Goal: Task Accomplishment & Management: Use online tool/utility

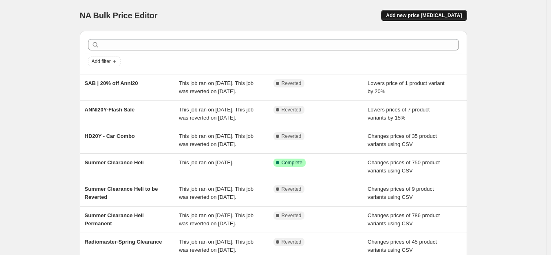
click at [424, 11] on button "Add new price [MEDICAL_DATA]" at bounding box center [424, 15] width 86 height 11
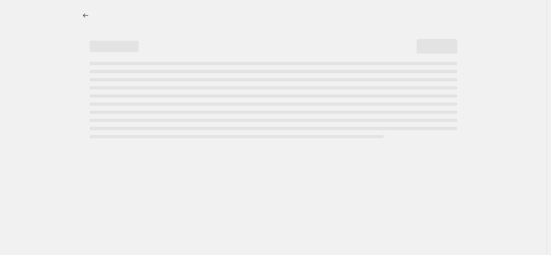
select select "percentage"
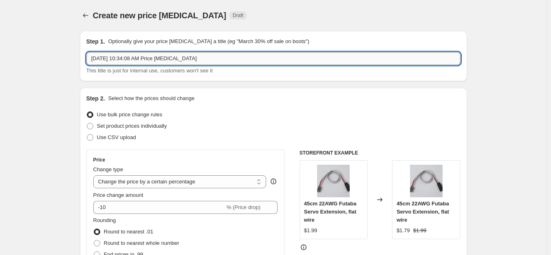
click at [177, 58] on input "[DATE] 10:34:08 AM Price [MEDICAL_DATA]" at bounding box center [273, 58] width 374 height 13
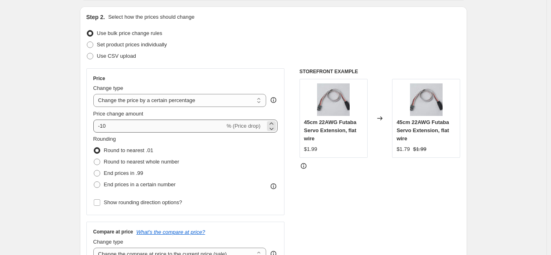
scroll to position [81, 0]
type input "Goosky Summer Sale"
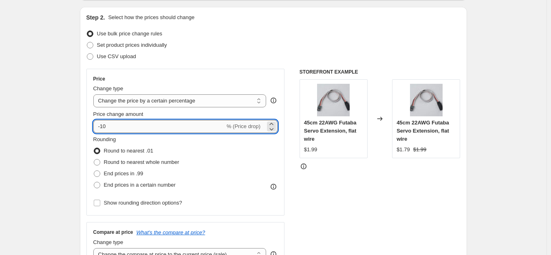
drag, startPoint x: 114, startPoint y: 128, endPoint x: 101, endPoint y: 130, distance: 12.6
click at [101, 130] on input "-10" at bounding box center [159, 126] width 132 height 13
type input "-20"
click at [343, 191] on div "STOREFRONT EXAMPLE 45cm 22AWG Futaba Servo Extension, flat wire $1.99 Changed t…" at bounding box center [379, 169] width 161 height 200
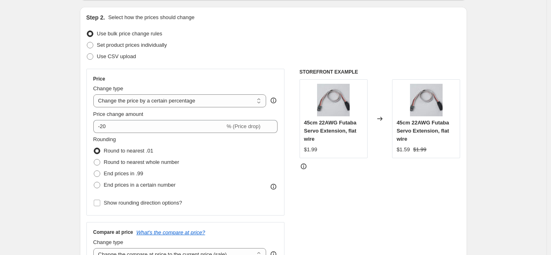
scroll to position [244, 0]
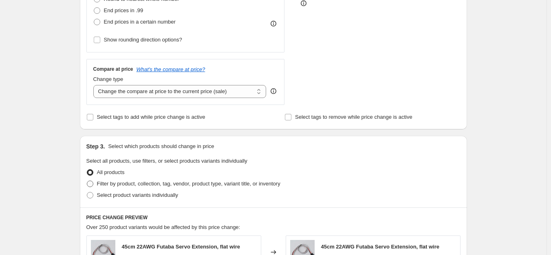
click at [138, 186] on span "Filter by product, collection, tag, vendor, product type, variant title, or inv…" at bounding box center [188, 184] width 183 height 6
click at [87, 181] on input "Filter by product, collection, tag, vendor, product type, variant title, or inv…" at bounding box center [87, 181] width 0 height 0
radio input "true"
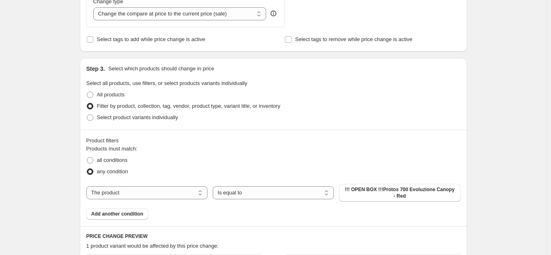
scroll to position [326, 0]
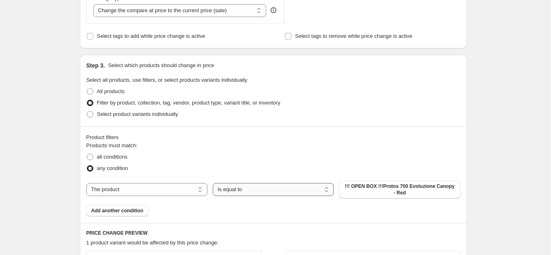
click at [263, 186] on select "Is equal to Is not equal to" at bounding box center [273, 189] width 121 height 13
click at [114, 216] on button "Add another condition" at bounding box center [117, 210] width 62 height 11
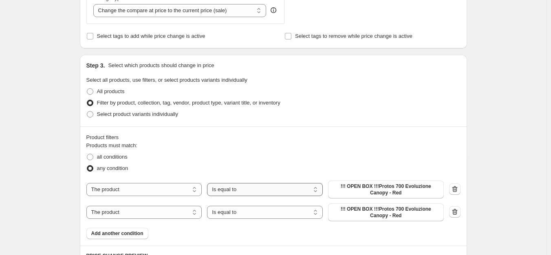
click at [247, 192] on select "Is equal to Is not equal to" at bounding box center [265, 189] width 116 height 13
click at [153, 193] on select "The product The product's collection The product's tag The product's vendor The…" at bounding box center [144, 189] width 116 height 13
select select "tag"
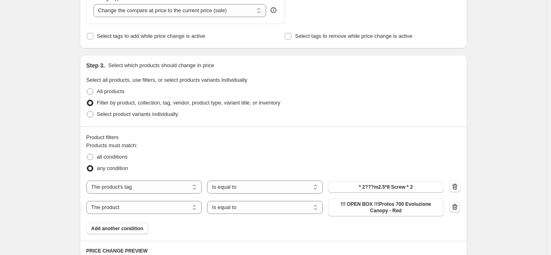
click at [456, 206] on icon "button" at bounding box center [455, 207] width 8 height 8
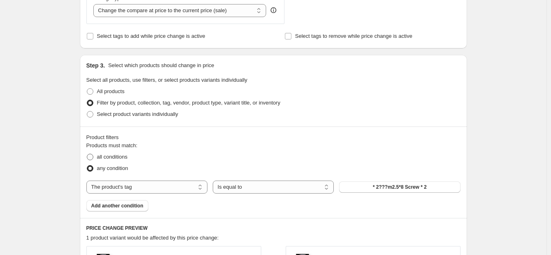
click at [113, 158] on span "all conditions" at bounding box center [112, 157] width 31 height 6
click at [87, 154] on input "all conditions" at bounding box center [87, 154] width 0 height 0
radio input "true"
click at [121, 205] on span "Add another condition" at bounding box center [117, 206] width 52 height 7
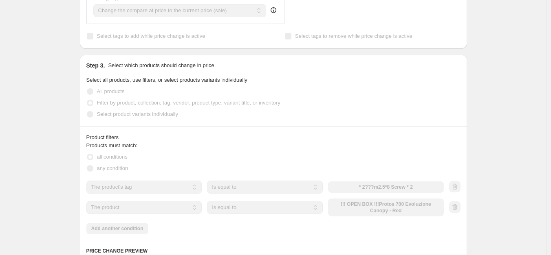
click at [163, 205] on select "The product The product's collection The product's tag The product's vendor The…" at bounding box center [144, 207] width 116 height 13
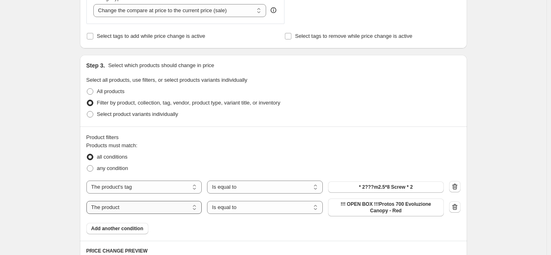
click at [163, 205] on select "The product The product's collection The product's tag The product's vendor The…" at bounding box center [144, 207] width 116 height 13
select select "inventory_quantity"
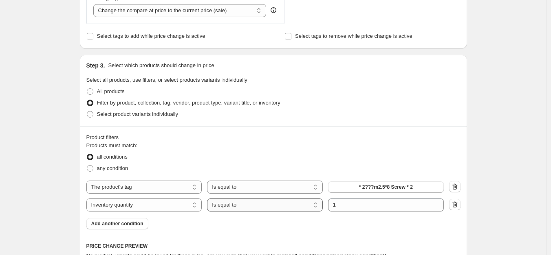
click at [280, 206] on select "Is equal to Is not equal to Is greater than Is less than" at bounding box center [265, 205] width 116 height 13
select select ">"
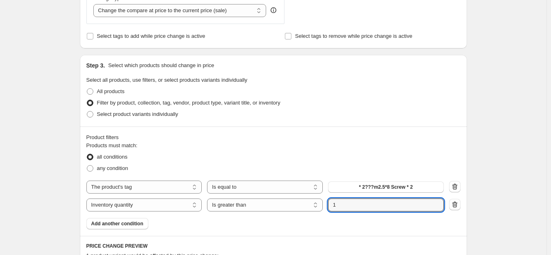
drag, startPoint x: 342, startPoint y: 209, endPoint x: 308, endPoint y: 213, distance: 34.5
click at [308, 213] on div "Products must match: all conditions any condition The product The product's col…" at bounding box center [273, 186] width 374 height 88
type input "0"
click at [348, 143] on fieldset "Products must match: all conditions any condition" at bounding box center [273, 158] width 374 height 33
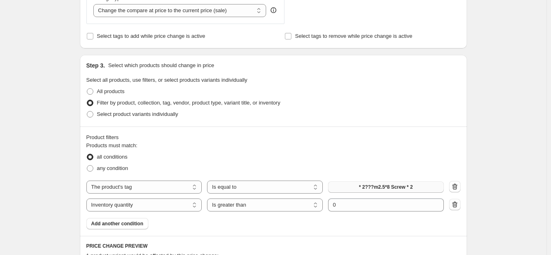
click at [346, 189] on button "* 2???m2.5*8 Screw * 2" at bounding box center [386, 187] width 116 height 11
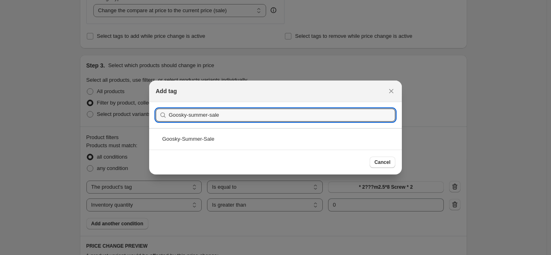
type input "Goosky-summer-sale"
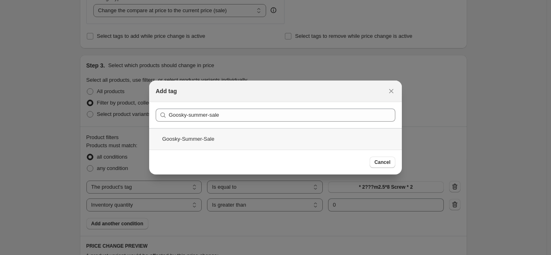
click at [187, 139] on div "Goosky-Summer-Sale" at bounding box center [275, 139] width 253 height 22
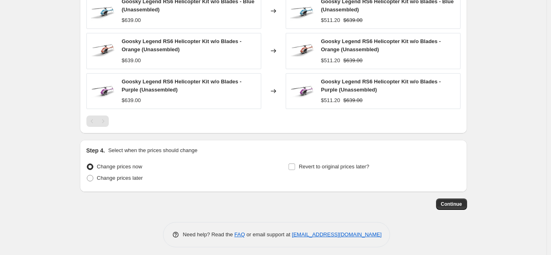
scroll to position [680, 0]
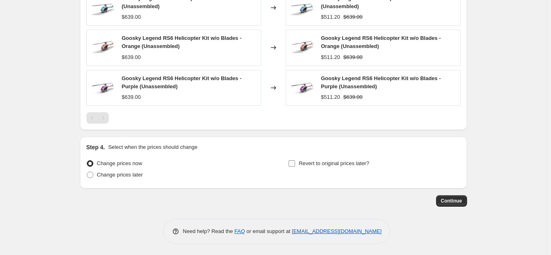
click at [310, 162] on span "Revert to original prices later?" at bounding box center [334, 164] width 70 height 6
click at [295, 162] on input "Revert to original prices later?" at bounding box center [291, 164] width 7 height 7
checkbox input "true"
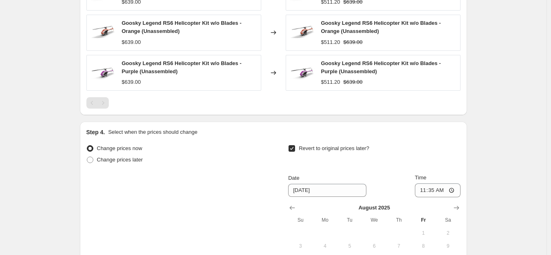
scroll to position [721, 0]
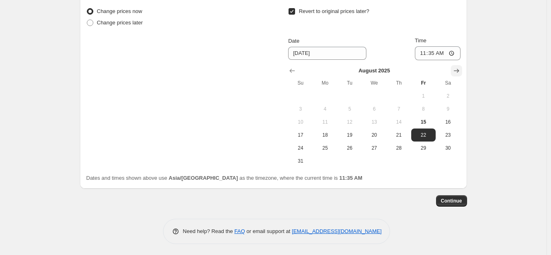
click at [454, 68] on button "Show next month, September 2025" at bounding box center [456, 70] width 11 height 11
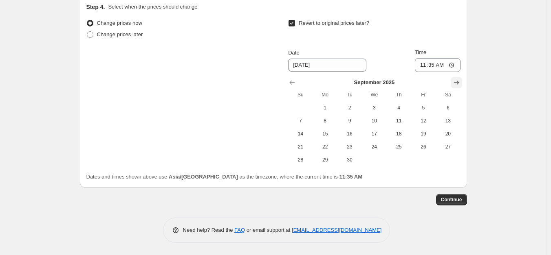
scroll to position [820, 0]
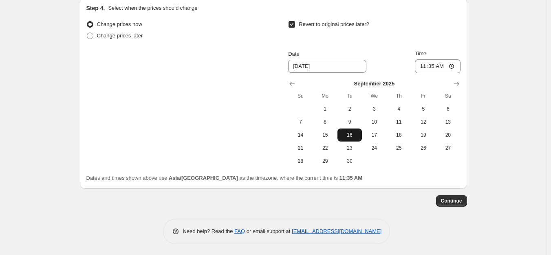
click at [356, 135] on span "16" at bounding box center [350, 135] width 18 height 7
type input "[DATE]"
click at [429, 67] on input "11:35" at bounding box center [438, 66] width 46 height 14
type input "11:00"
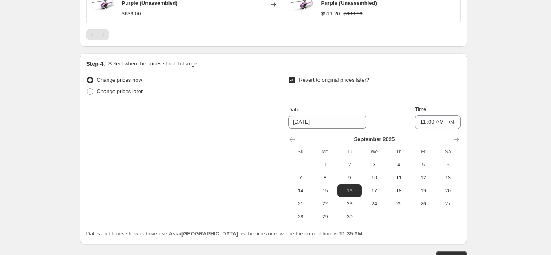
scroll to position [774, 0]
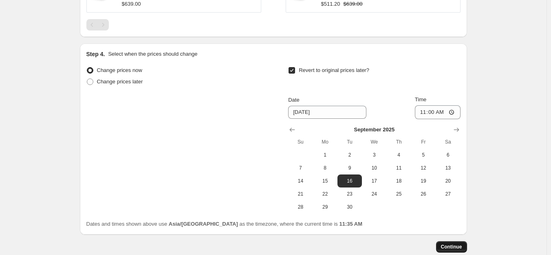
click at [460, 244] on span "Continue" at bounding box center [451, 247] width 21 height 7
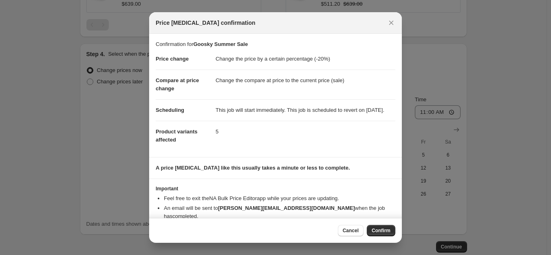
scroll to position [20, 0]
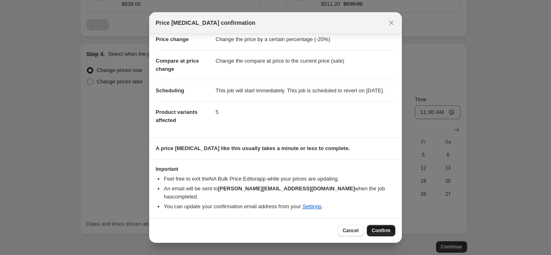
click at [374, 233] on span "Confirm" at bounding box center [381, 231] width 19 height 7
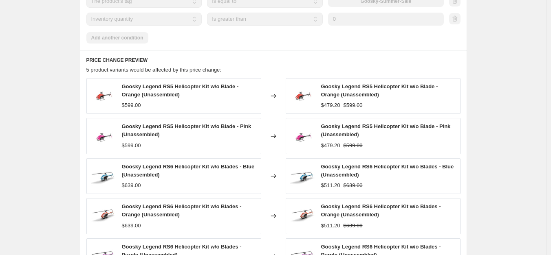
scroll to position [592, 0]
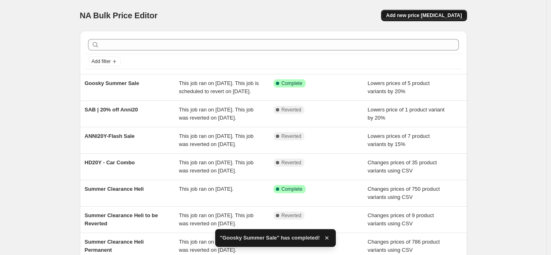
click at [425, 14] on span "Add new price [MEDICAL_DATA]" at bounding box center [424, 15] width 76 height 7
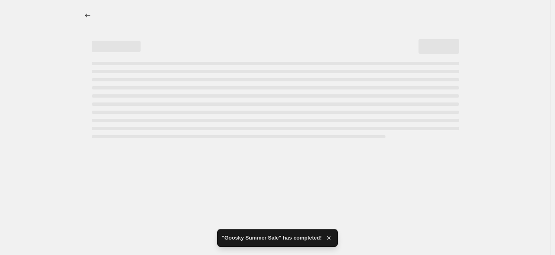
select select "percentage"
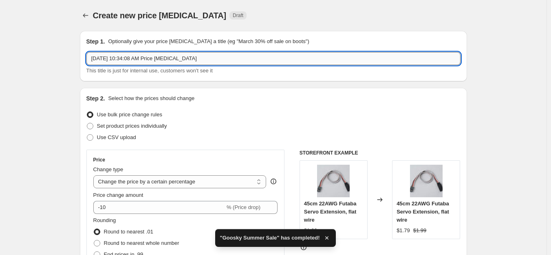
click at [192, 58] on input "[DATE] 10:34:08 AM Price [MEDICAL_DATA]" at bounding box center [273, 58] width 374 height 13
drag, startPoint x: 210, startPoint y: 57, endPoint x: 44, endPoint y: 68, distance: 166.6
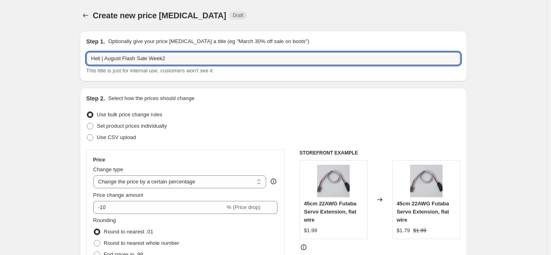
click at [161, 60] on input "Heli | August Flash Sale Week2" at bounding box center [273, 58] width 374 height 13
type input "Heli | August Flash Sale Week 2"
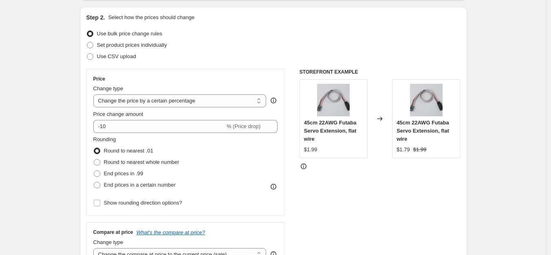
scroll to position [81, 0]
click at [128, 56] on span "Use CSV upload" at bounding box center [116, 56] width 39 height 6
click at [87, 54] on input "Use CSV upload" at bounding box center [87, 53] width 0 height 0
radio input "true"
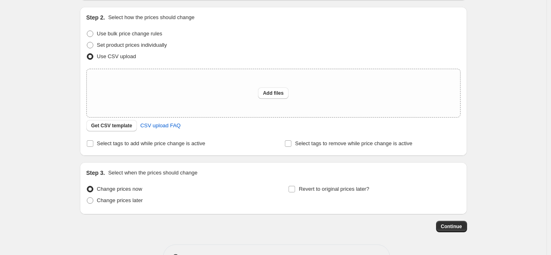
click at [218, 141] on div "Select tags to add while price change is active" at bounding box center [174, 143] width 176 height 11
click at [209, 93] on div "Add files" at bounding box center [273, 93] width 373 height 48
type input "C:\fakepath\W2 Price.csv"
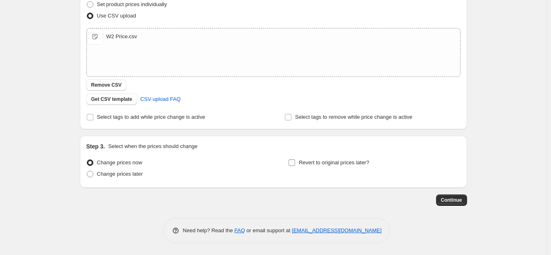
click at [326, 164] on span "Revert to original prices later?" at bounding box center [334, 163] width 70 height 6
click at [295, 164] on input "Revert to original prices later?" at bounding box center [291, 163] width 7 height 7
checkbox input "true"
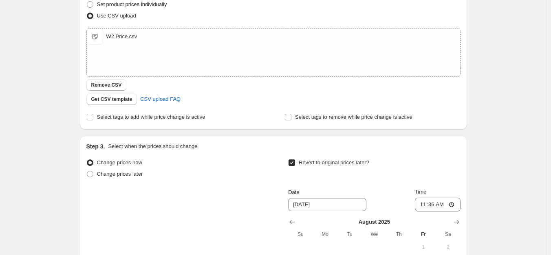
scroll to position [274, 0]
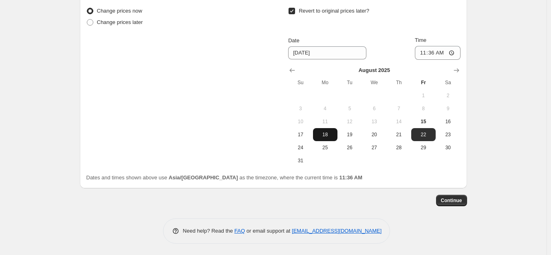
click at [322, 134] on span "18" at bounding box center [325, 135] width 18 height 7
type input "[DATE]"
click at [430, 52] on input "11:36" at bounding box center [438, 53] width 46 height 14
type input "11:00"
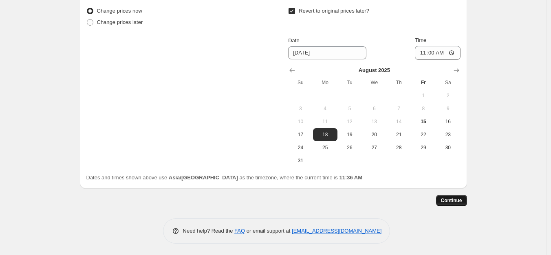
click at [451, 201] on span "Continue" at bounding box center [451, 201] width 21 height 7
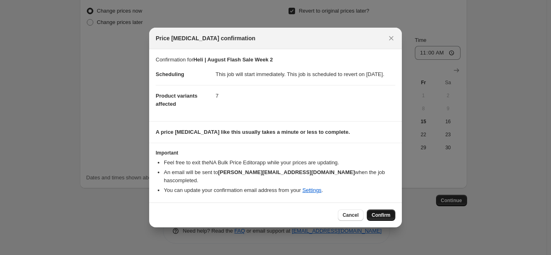
click at [372, 212] on span "Confirm" at bounding box center [381, 215] width 19 height 7
type input "Heli | August Flash Sale Week 2"
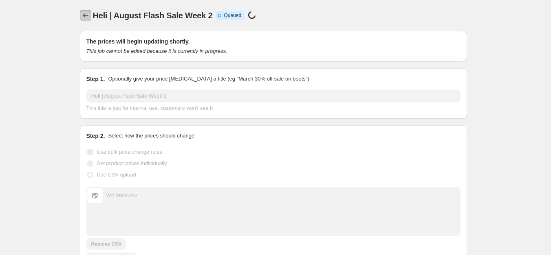
click at [86, 13] on icon "Price change jobs" at bounding box center [85, 15] width 8 height 8
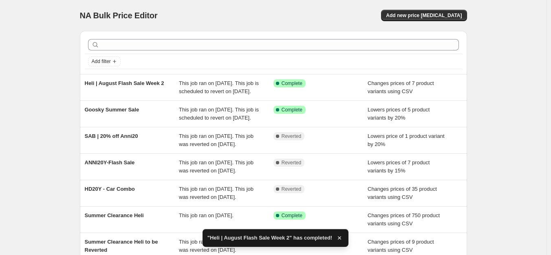
click at [207, 93] on span "This job ran on [DATE]. This job is scheduled to revert on [DATE]." at bounding box center [219, 87] width 80 height 14
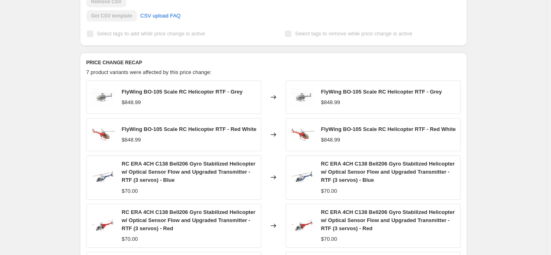
scroll to position [282, 0]
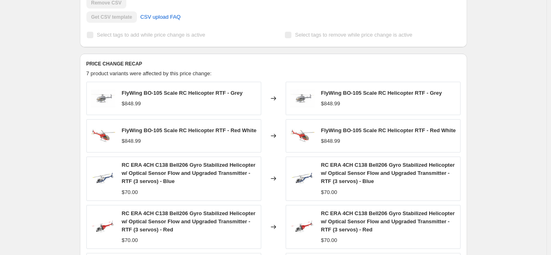
click at [487, 51] on div "Heli | August Flash Sale Week 2. This page is ready Heli | August Flash Sale We…" at bounding box center [273, 146] width 546 height 856
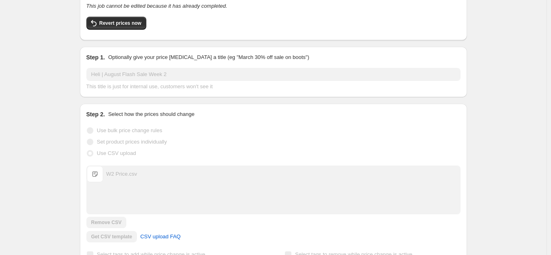
scroll to position [0, 0]
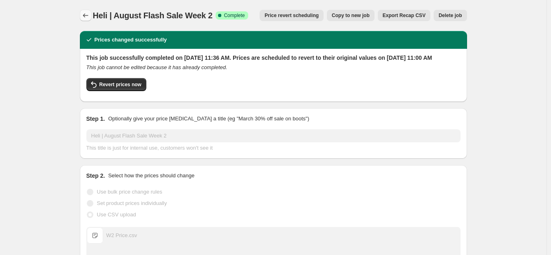
click at [88, 10] on button "Price change jobs" at bounding box center [85, 15] width 11 height 11
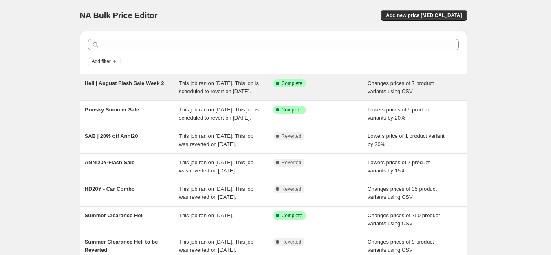
click at [202, 84] on span "This job ran on [DATE]. This job is scheduled to revert on [DATE]." at bounding box center [219, 87] width 80 height 14
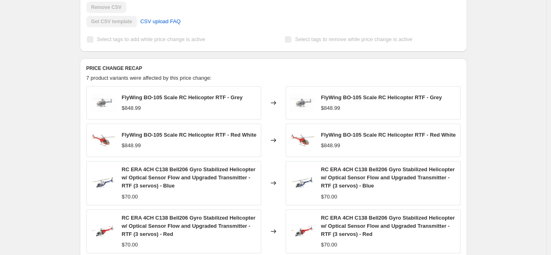
scroll to position [285, 0]
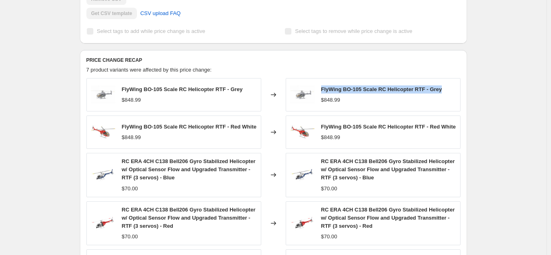
drag, startPoint x: 324, startPoint y: 97, endPoint x: 449, endPoint y: 98, distance: 124.7
click at [449, 98] on div "FlyWing BO-105 Scale RC Helicopter RTF - Grey $848.99" at bounding box center [373, 94] width 175 height 33
copy span "FlyWing BO-105 Scale RC Helicopter RTF - Grey"
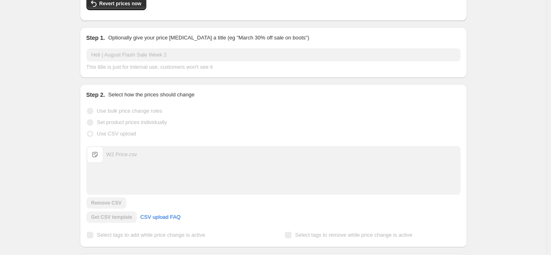
scroll to position [0, 0]
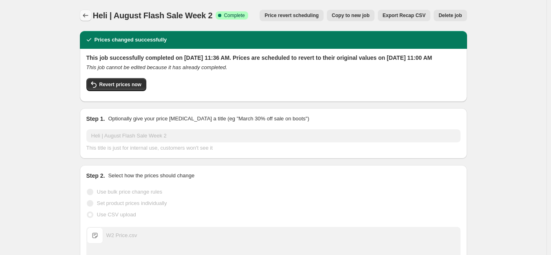
click at [82, 15] on button "Price change jobs" at bounding box center [85, 15] width 11 height 11
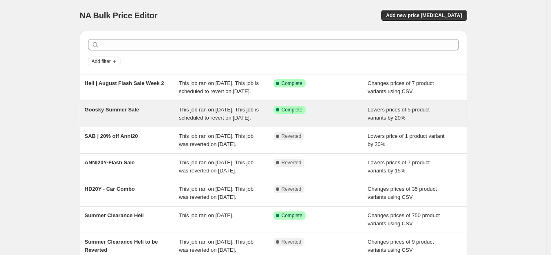
click at [161, 122] on div "Goosky Summer Sale" at bounding box center [132, 114] width 95 height 16
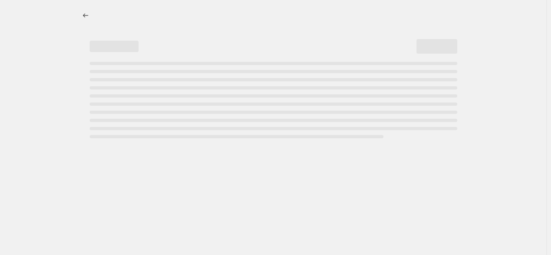
select select "percentage"
select select "tag"
select select "inventory_quantity"
select select ">"
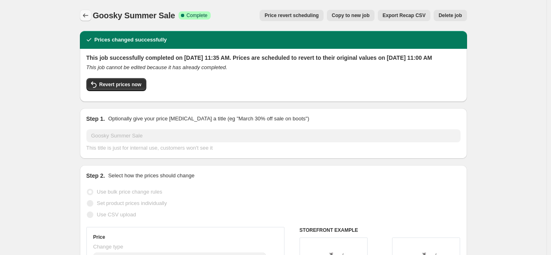
click at [83, 17] on icon "Price change jobs" at bounding box center [85, 15] width 8 height 8
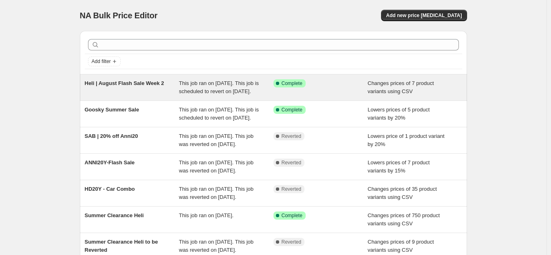
click at [212, 88] on span "This job ran on [DATE]. This job is scheduled to revert on [DATE]." at bounding box center [219, 87] width 80 height 14
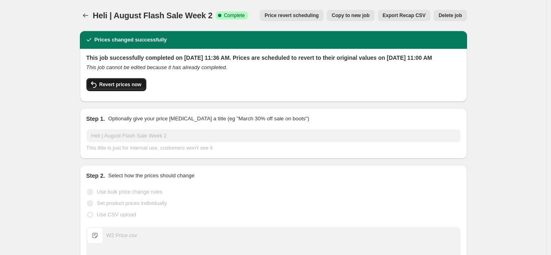
click at [139, 91] on button "Revert prices now" at bounding box center [116, 84] width 60 height 13
checkbox input "false"
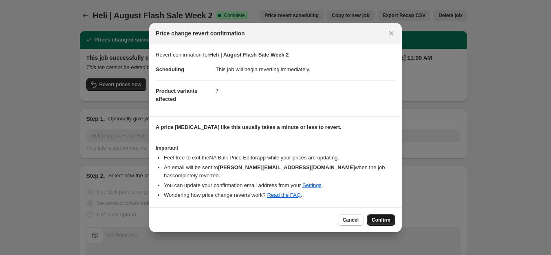
click at [374, 217] on span "Confirm" at bounding box center [381, 220] width 19 height 7
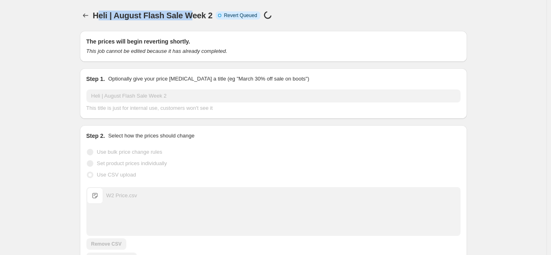
drag, startPoint x: 98, startPoint y: 15, endPoint x: 194, endPoint y: 16, distance: 95.8
click at [194, 16] on span "Heli | August Flash Sale Week 2" at bounding box center [153, 15] width 120 height 9
drag, startPoint x: 95, startPoint y: 15, endPoint x: 212, endPoint y: 18, distance: 117.4
click at [212, 18] on div "Heli | August Flash Sale Week 2 Info Partially complete Reverting Price [MEDICA…" at bounding box center [178, 15] width 170 height 11
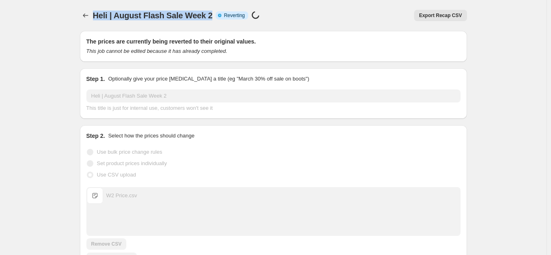
copy span "Heli | August Flash Sale Week 2"
click at [86, 15] on icon "Price change jobs" at bounding box center [85, 15] width 8 height 8
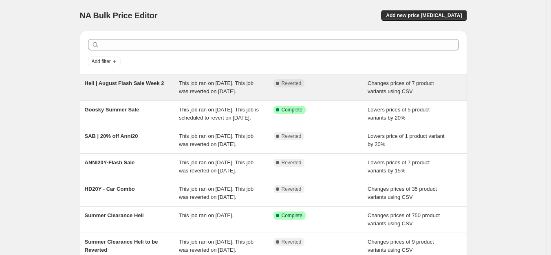
click at [260, 95] on div "This job ran on [DATE]. This job was reverted on [DATE]." at bounding box center [226, 87] width 95 height 16
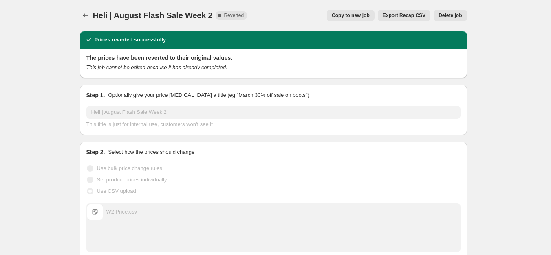
click at [357, 16] on span "Copy to new job" at bounding box center [351, 15] width 38 height 7
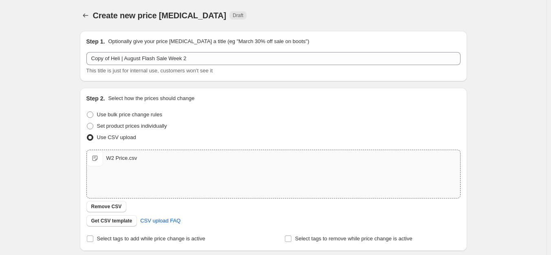
click at [93, 157] on span "W2 Price.csv" at bounding box center [95, 158] width 16 height 16
type input "C:\fakepath\W2 Price.csv"
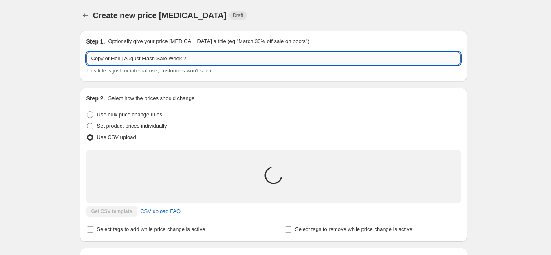
click at [148, 59] on input "Copy of Heli | August Flash Sale Week 2" at bounding box center [273, 58] width 374 height 13
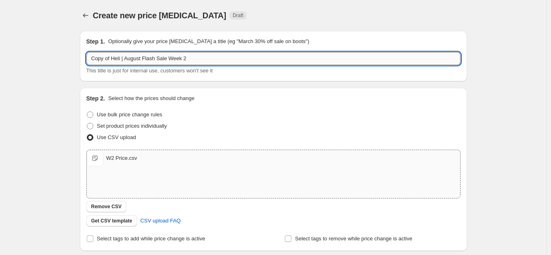
click at [197, 57] on input "Copy of Heli | August Flash Sale Week 2" at bounding box center [273, 58] width 374 height 13
drag, startPoint x: 114, startPoint y: 57, endPoint x: 56, endPoint y: 59, distance: 57.9
click at [56, 59] on div "Create new price [MEDICAL_DATA]. This page is ready Create new price [MEDICAL_D…" at bounding box center [273, 189] width 546 height 378
click at [194, 55] on input "Heli | August Flash Sale Week 2" at bounding box center [273, 58] width 374 height 13
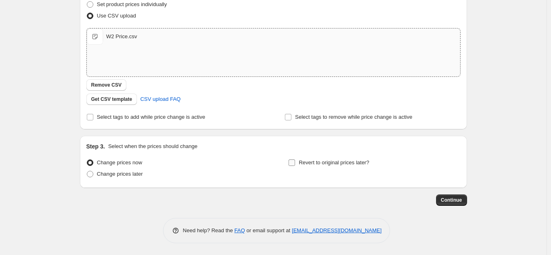
type input "Heli | August Flash Sale Week 2"
click at [332, 161] on span "Revert to original prices later?" at bounding box center [334, 163] width 70 height 6
click at [295, 161] on input "Revert to original prices later?" at bounding box center [291, 163] width 7 height 7
checkbox input "true"
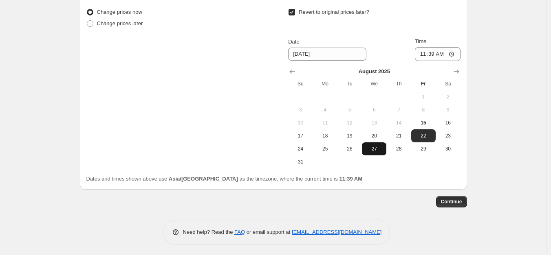
scroll to position [274, 0]
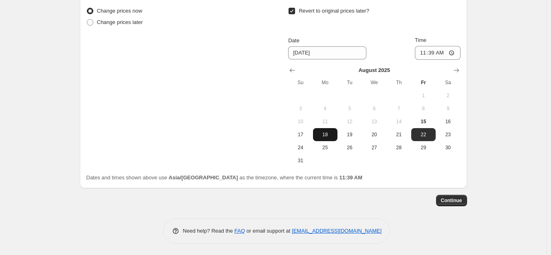
click at [324, 130] on button "18" at bounding box center [325, 134] width 24 height 13
type input "[DATE]"
click at [425, 54] on input "11:39" at bounding box center [438, 53] width 46 height 14
type input "11:00"
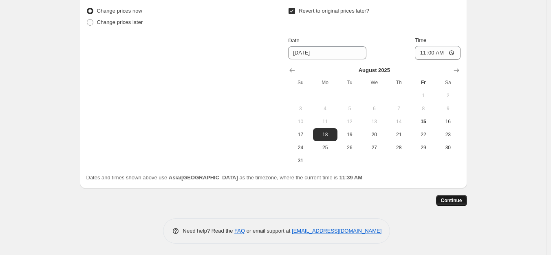
click at [456, 198] on span "Continue" at bounding box center [451, 201] width 21 height 7
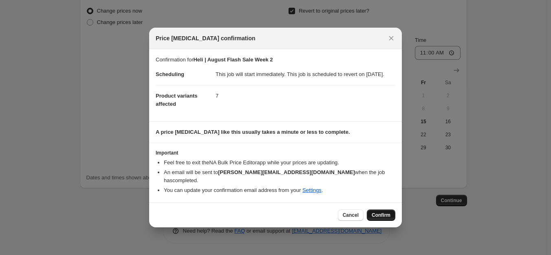
click at [379, 216] on span "Confirm" at bounding box center [381, 215] width 19 height 7
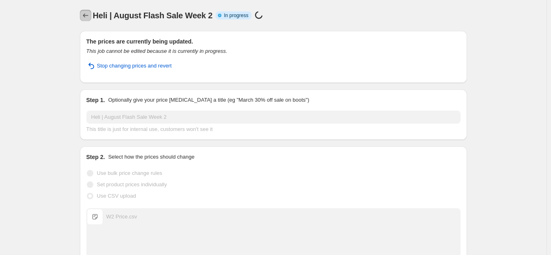
click at [86, 17] on icon "Price change jobs" at bounding box center [85, 15] width 8 height 8
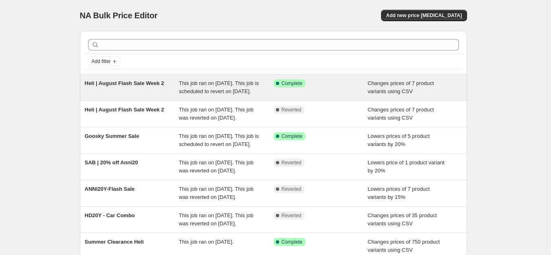
click at [148, 80] on span "Heli | August Flash Sale Week 2" at bounding box center [124, 83] width 79 height 6
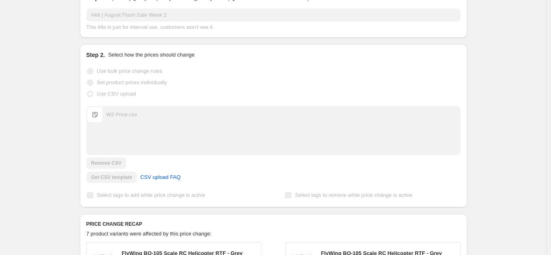
scroll to position [40, 0]
